Goal: Task Accomplishment & Management: Use online tool/utility

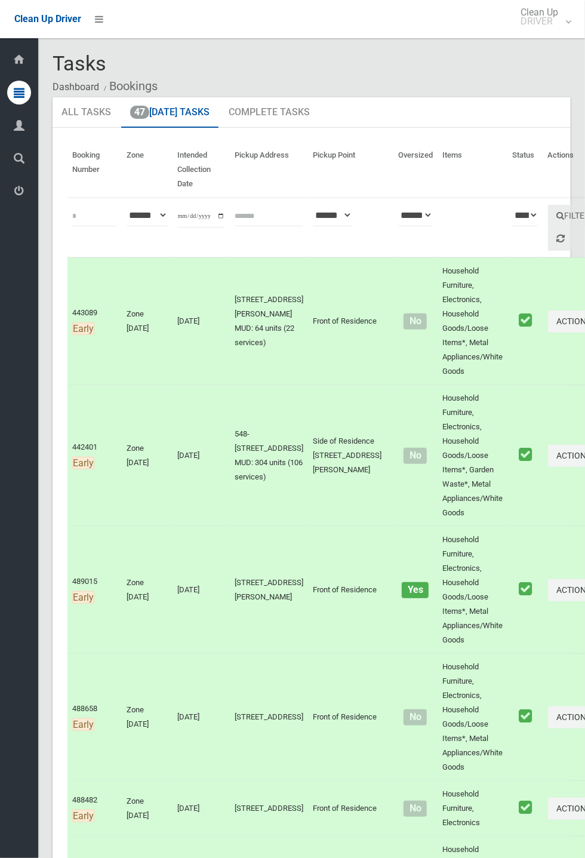
click at [20, 72] on icon at bounding box center [19, 60] width 13 height 24
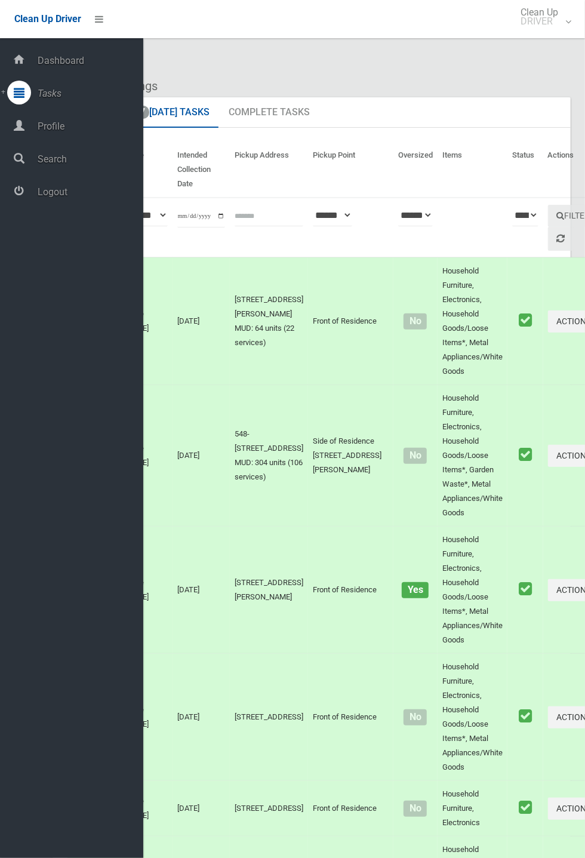
click at [45, 66] on span "Dashboard" at bounding box center [88, 60] width 109 height 11
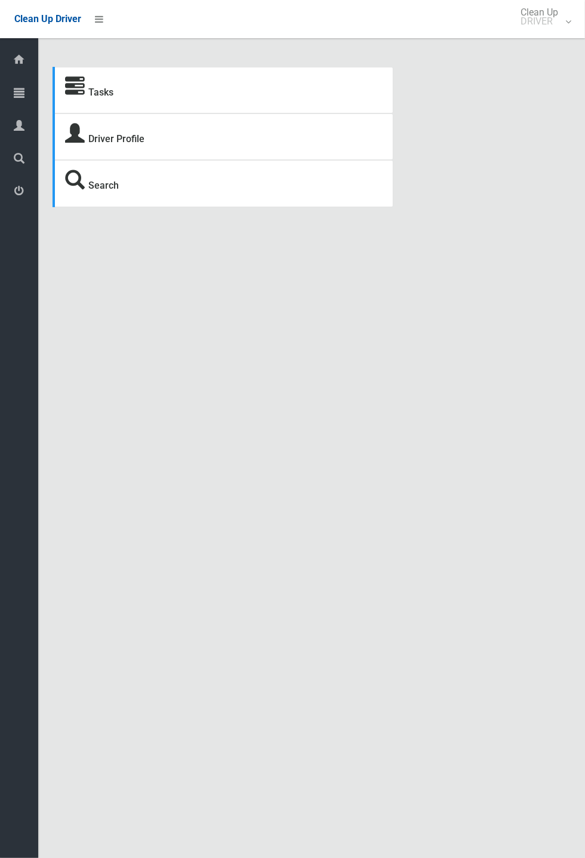
click at [85, 99] on strong "Tasks" at bounding box center [89, 90] width 48 height 17
click at [85, 97] on icon at bounding box center [75, 87] width 20 height 20
click at [23, 104] on icon at bounding box center [19, 93] width 11 height 24
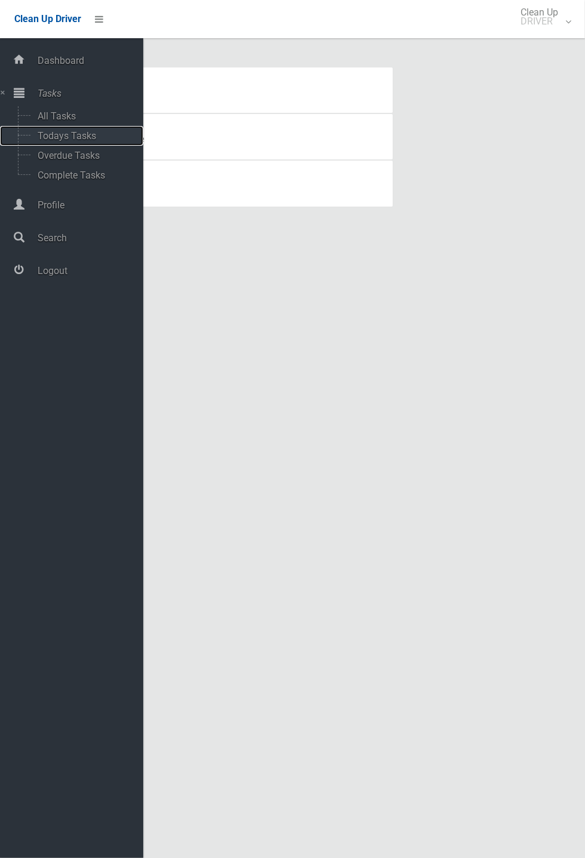
click at [68, 141] on span "Todays Tasks" at bounding box center [83, 135] width 99 height 11
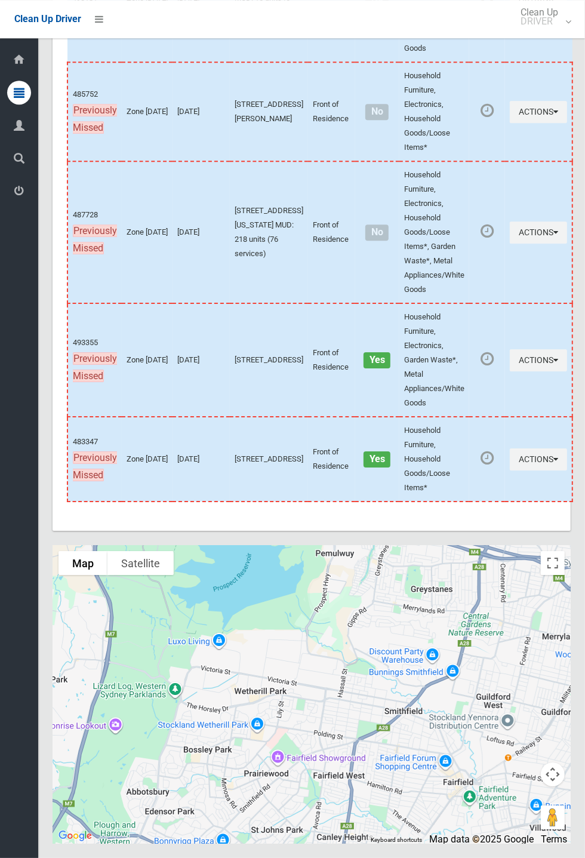
scroll to position [6542, 0]
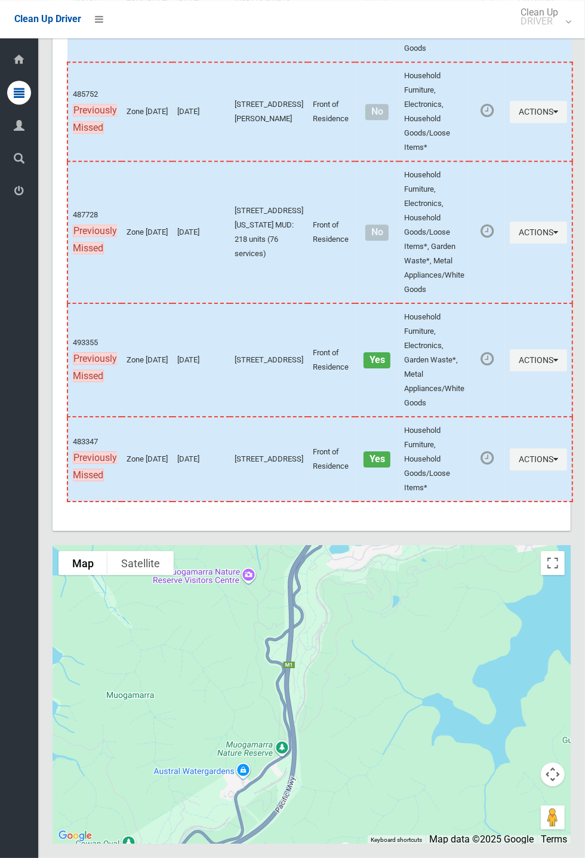
click at [550, 644] on div "Stockland Yennora Distribution Centre Stockland Yennora Distribution Centre Lof…" at bounding box center [312, 694] width 518 height 298
click at [107, 575] on button "Map" at bounding box center [83, 563] width 49 height 24
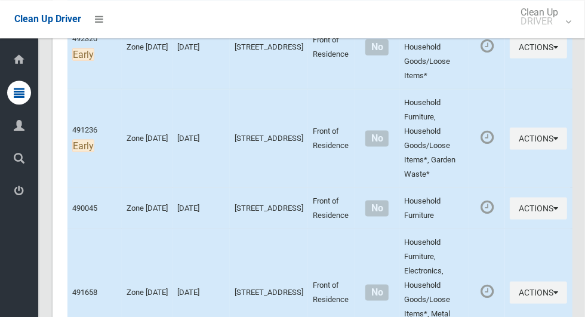
scroll to position [0, 0]
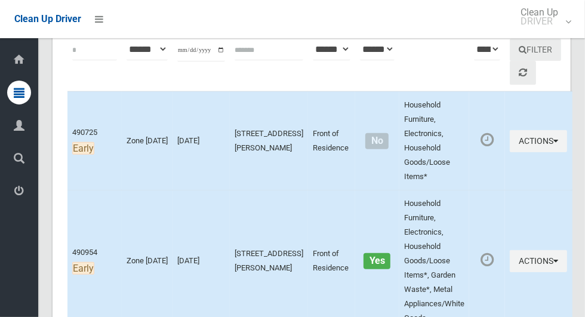
scroll to position [162, 0]
